Goal: Navigation & Orientation: Find specific page/section

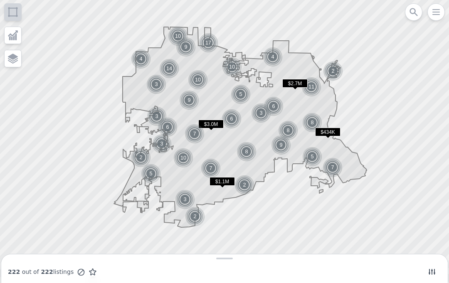
click at [194, 79] on img at bounding box center [198, 80] width 20 height 20
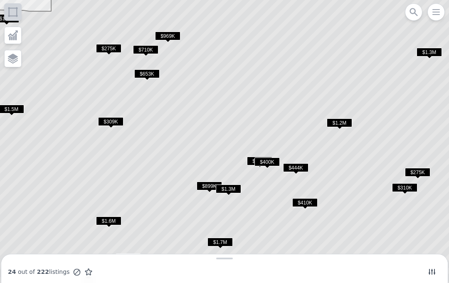
click at [151, 70] on span "$653K" at bounding box center [146, 73] width 25 height 9
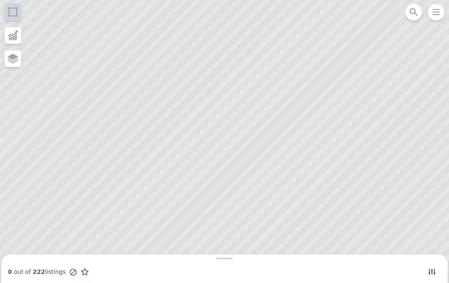
click at [281, 104] on icon at bounding box center [224, 141] width 540 height 341
